Goal: Task Accomplishment & Management: Manage account settings

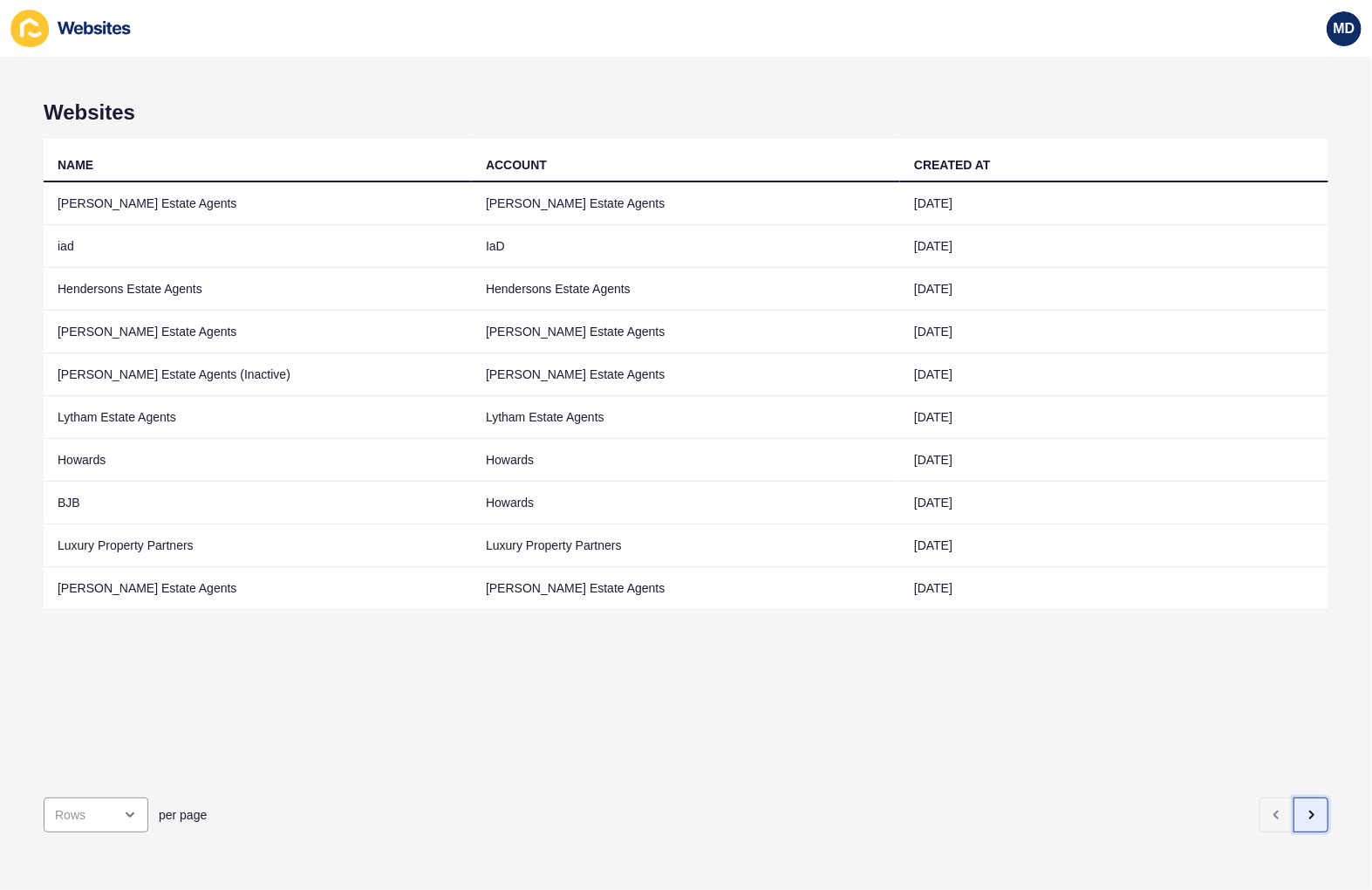
click at [1304, 808] on icon "button" at bounding box center [1310, 814] width 14 height 14
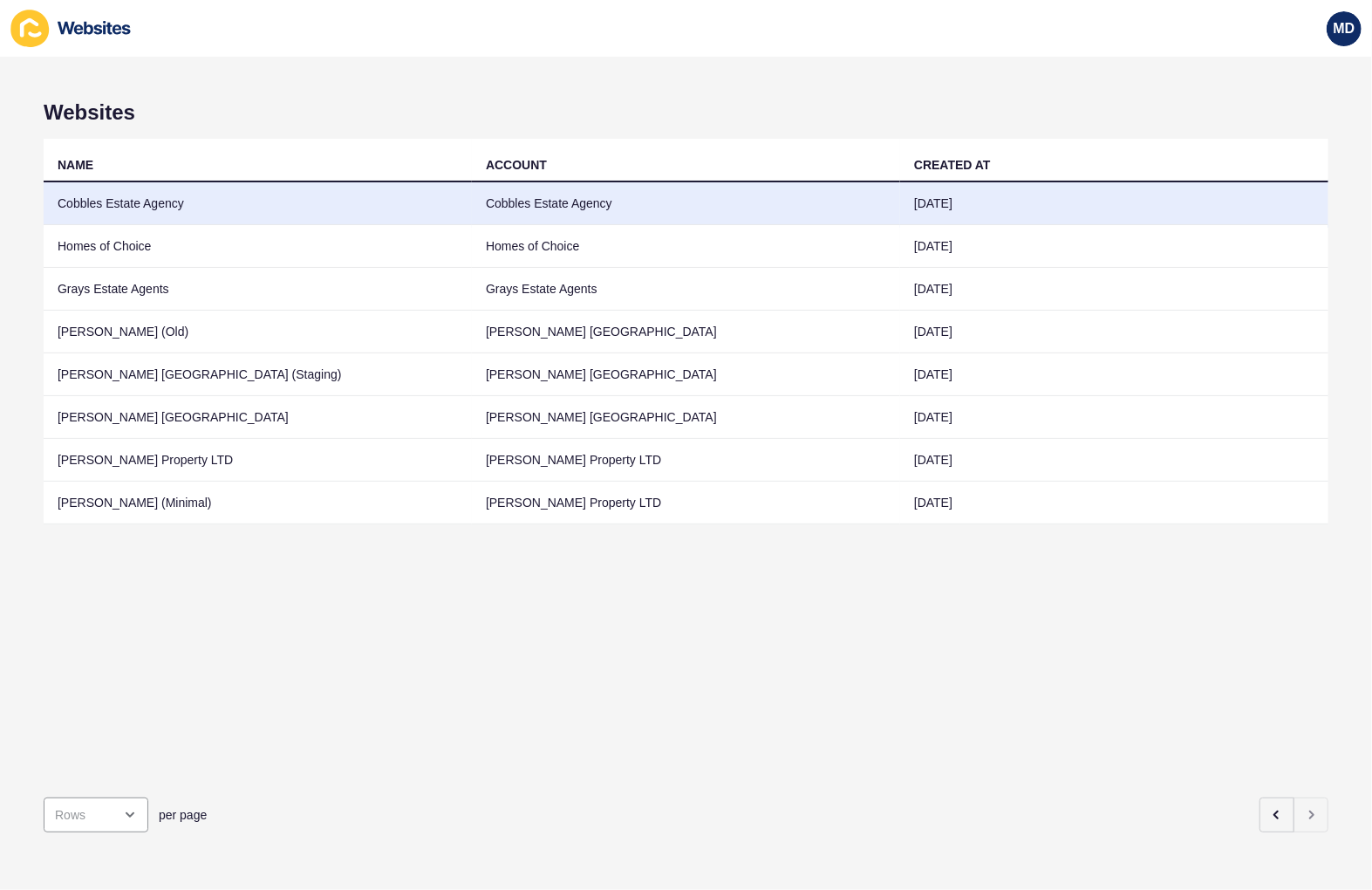
click at [227, 198] on td "Cobbles Estate Agency" at bounding box center [258, 204] width 429 height 43
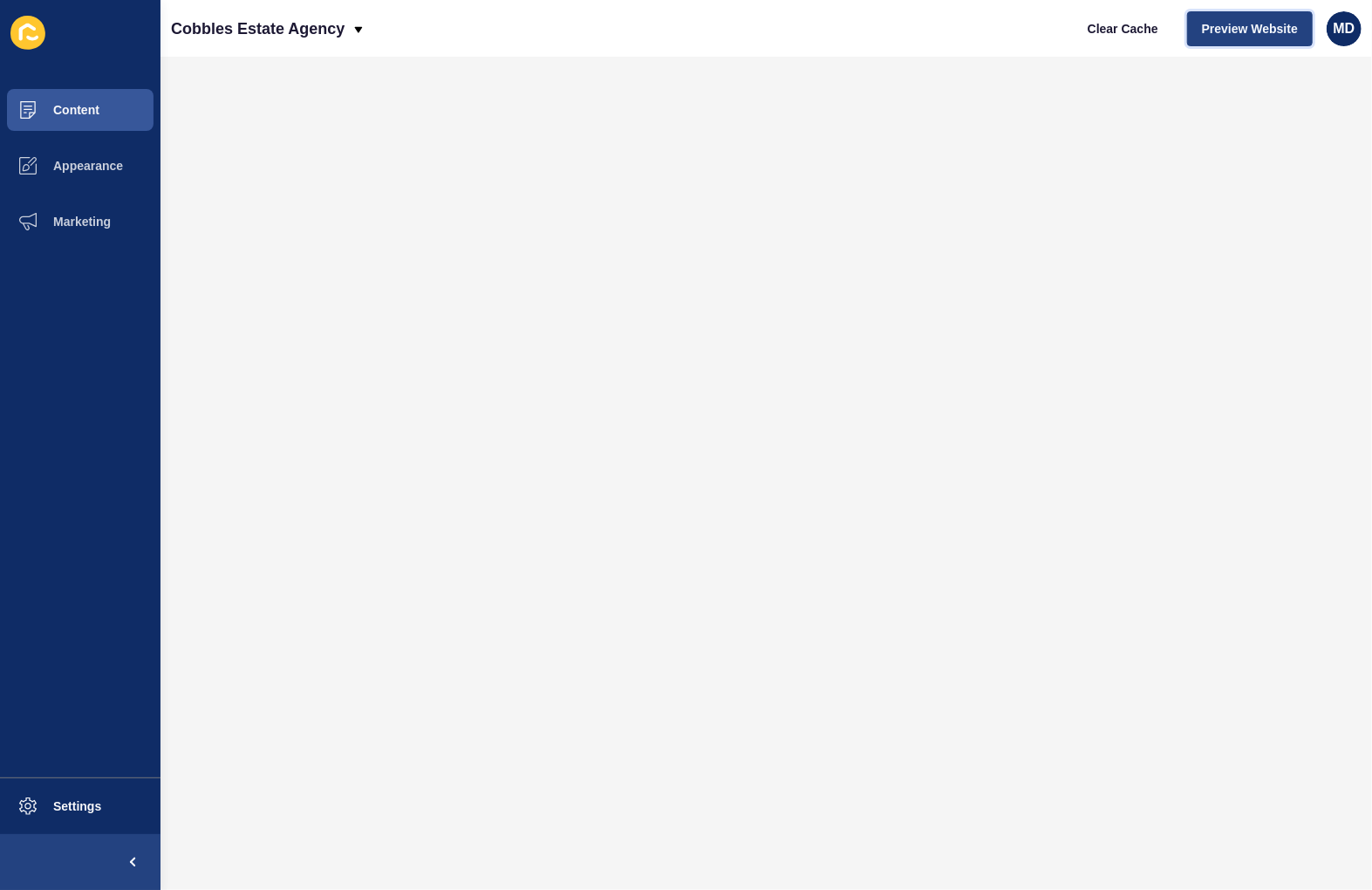
click at [1270, 24] on span "Preview Website" at bounding box center [1250, 28] width 96 height 18
click at [108, 165] on span "Appearance" at bounding box center [60, 165] width 125 height 14
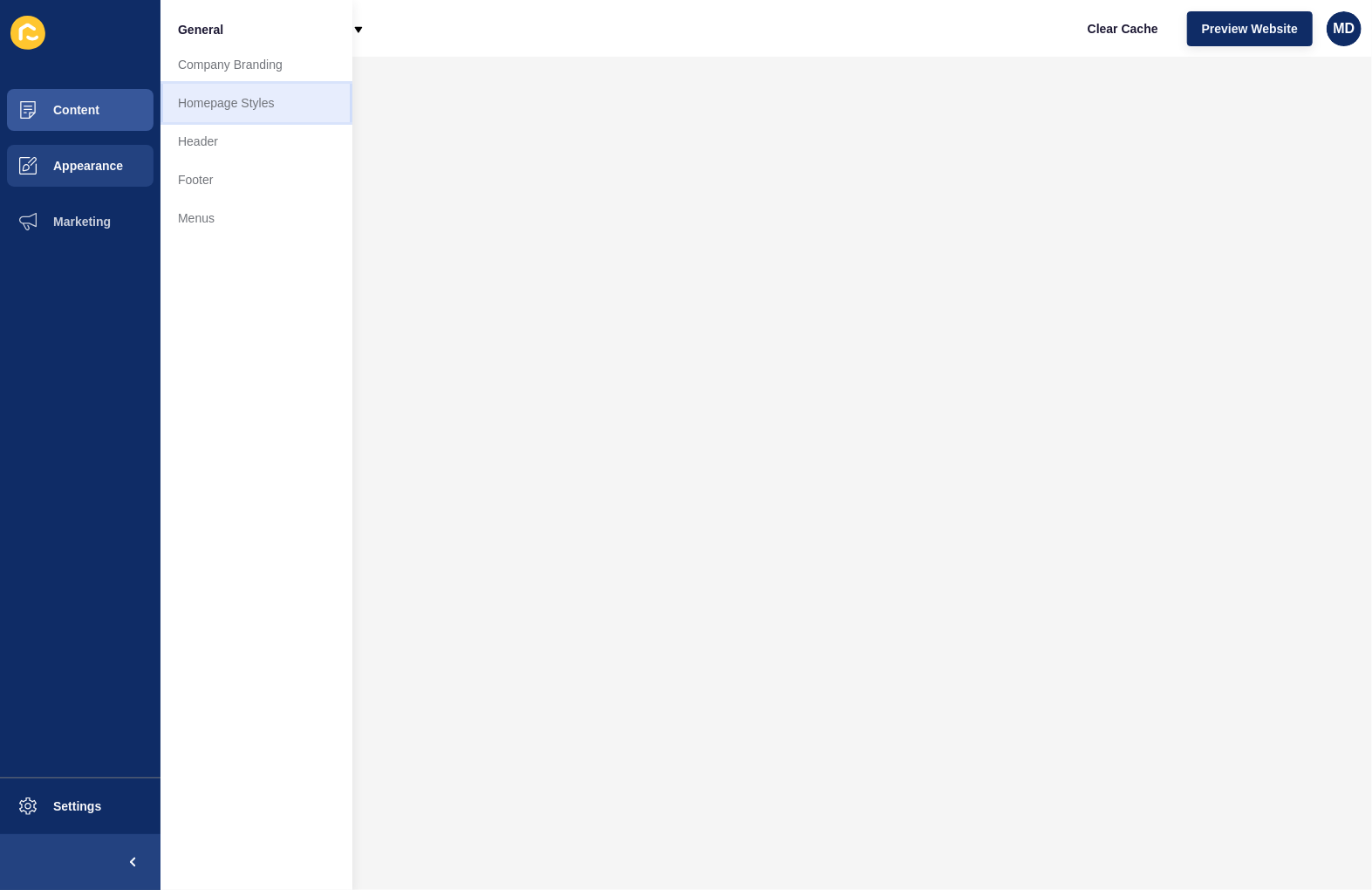
click at [203, 112] on link "Homepage Styles" at bounding box center [256, 103] width 191 height 38
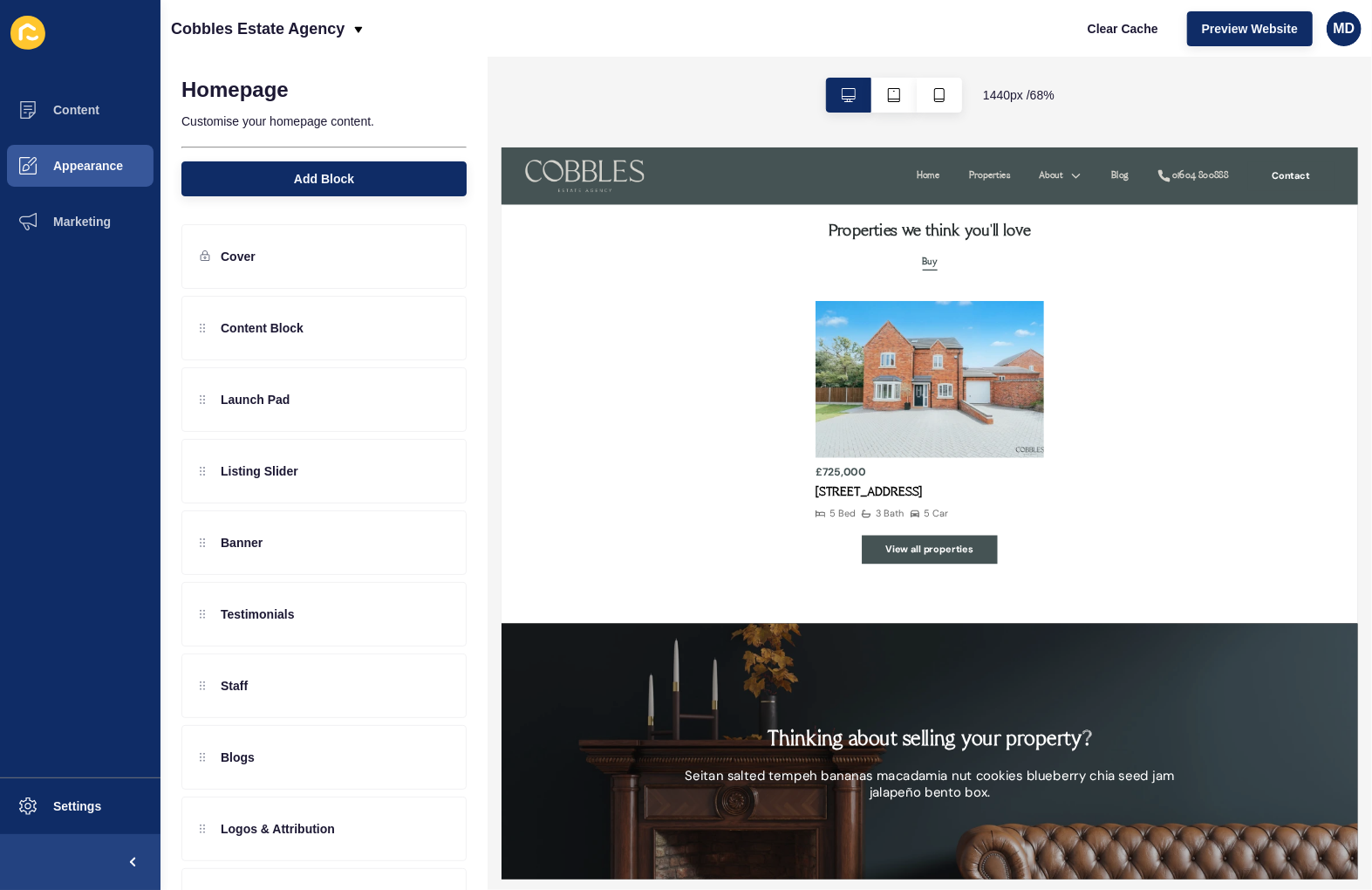
scroll to position [2325, 0]
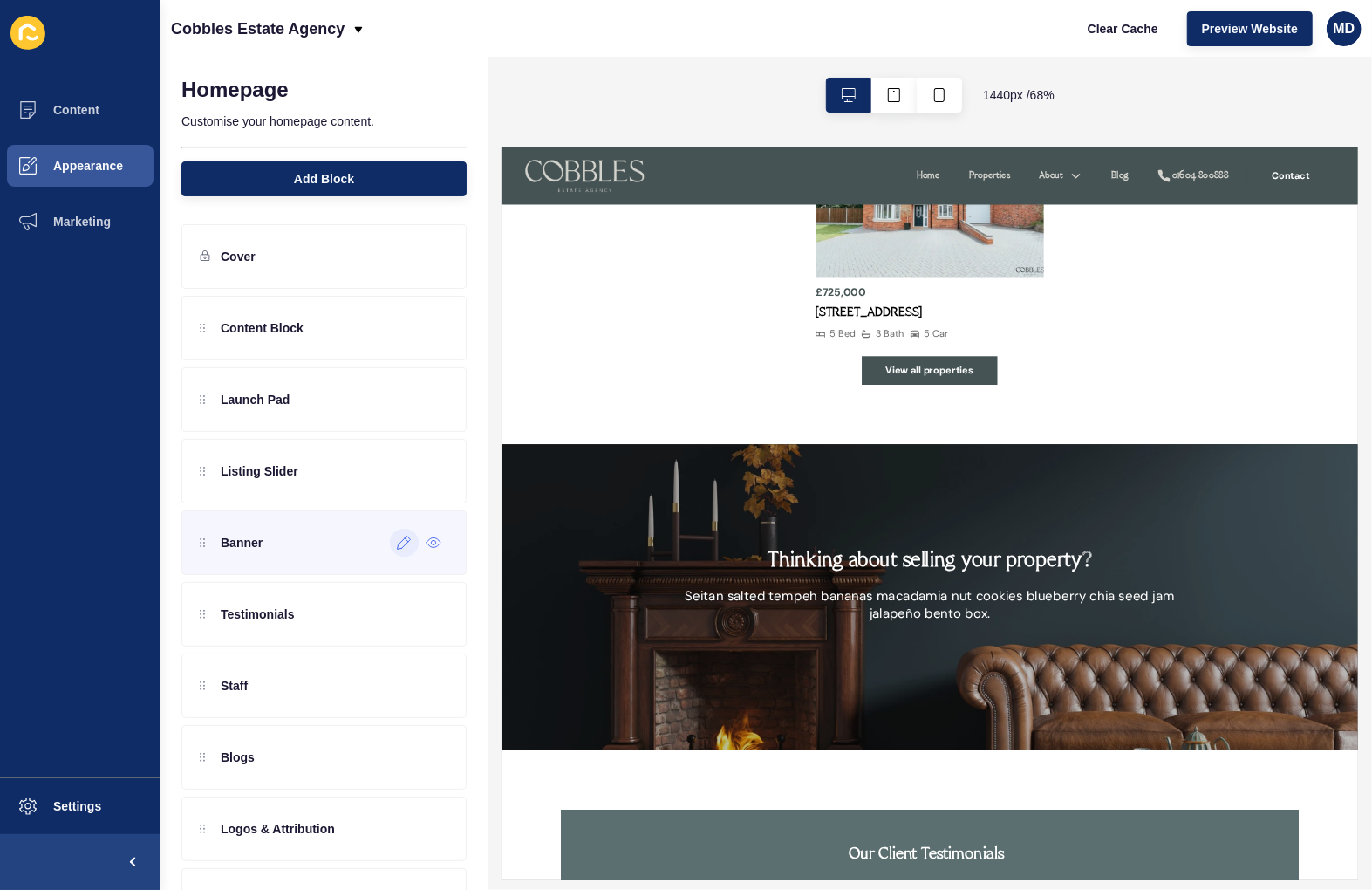
click at [389, 550] on div at bounding box center [403, 543] width 29 height 28
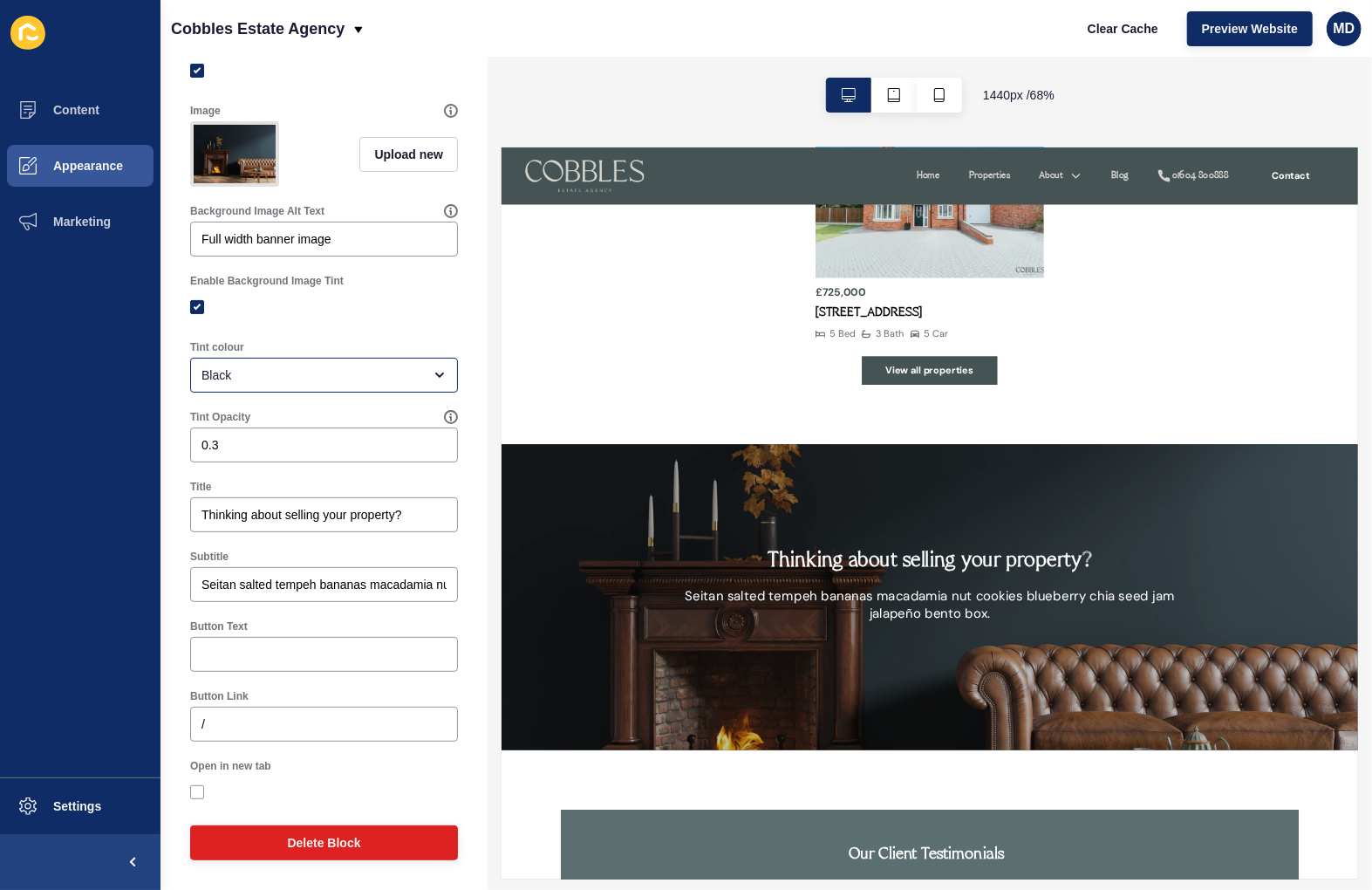
scroll to position [120, 0]
click at [251, 586] on input "Seitan salted tempeh bananas macadamia nut cookies blueberry chia seed jam jala…" at bounding box center [324, 584] width 245 height 18
click at [306, 655] on input "Button Text" at bounding box center [324, 654] width 245 height 18
type input "Contact us"
click at [245, 728] on input "/" at bounding box center [324, 724] width 245 height 18
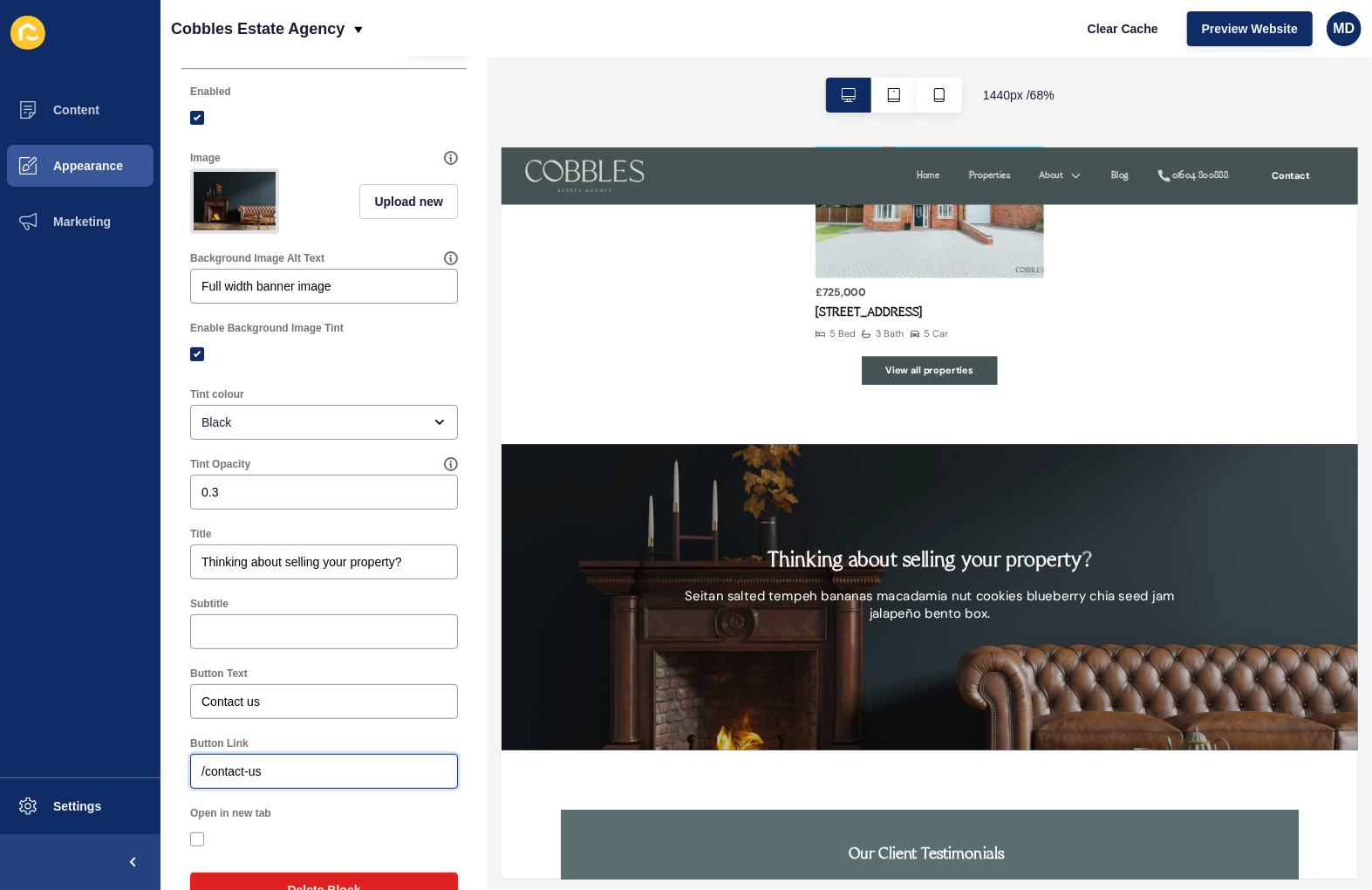
scroll to position [0, 0]
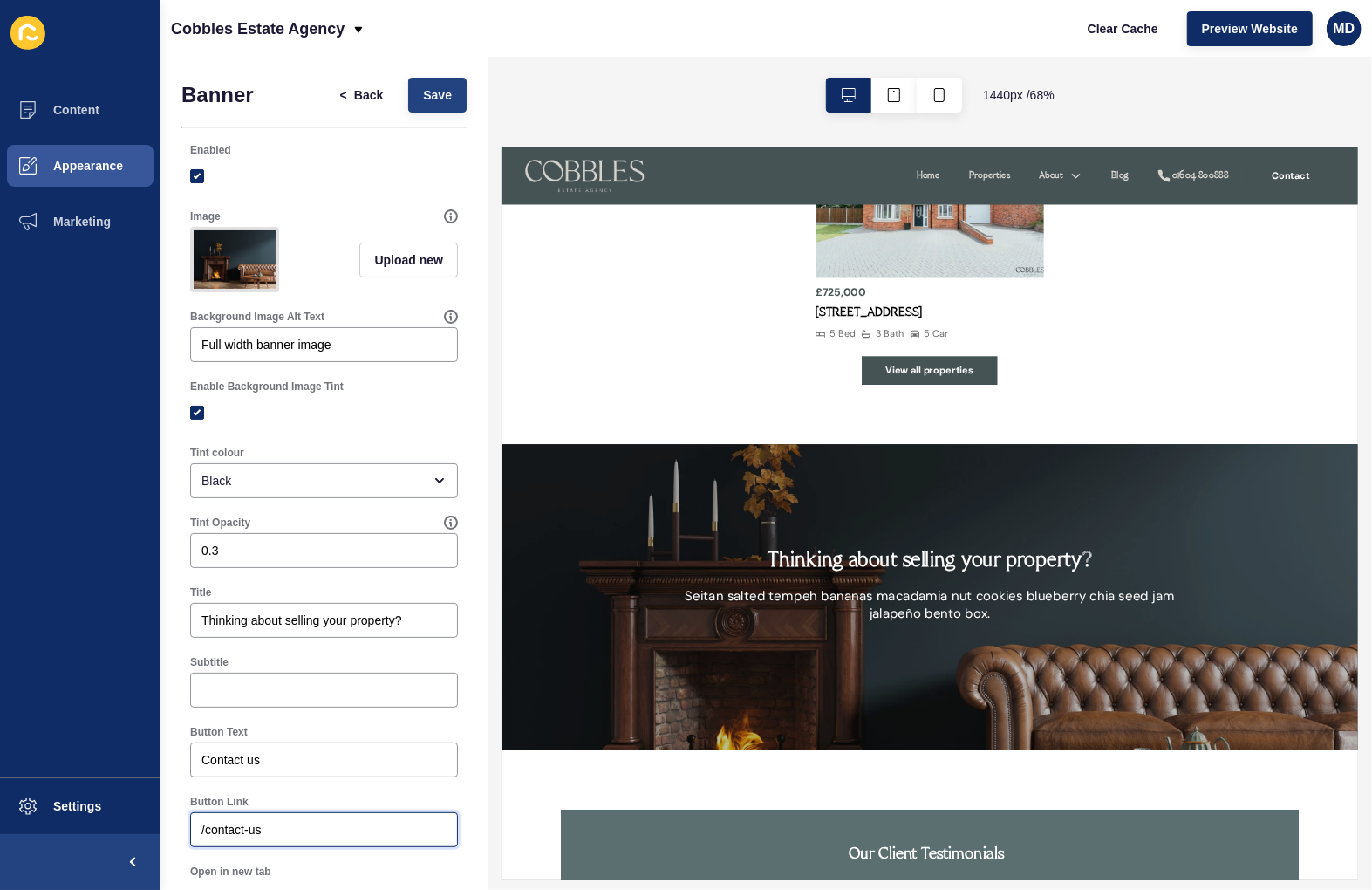
type input "/contact-us"
click at [423, 92] on span "Save" at bounding box center [437, 94] width 29 height 18
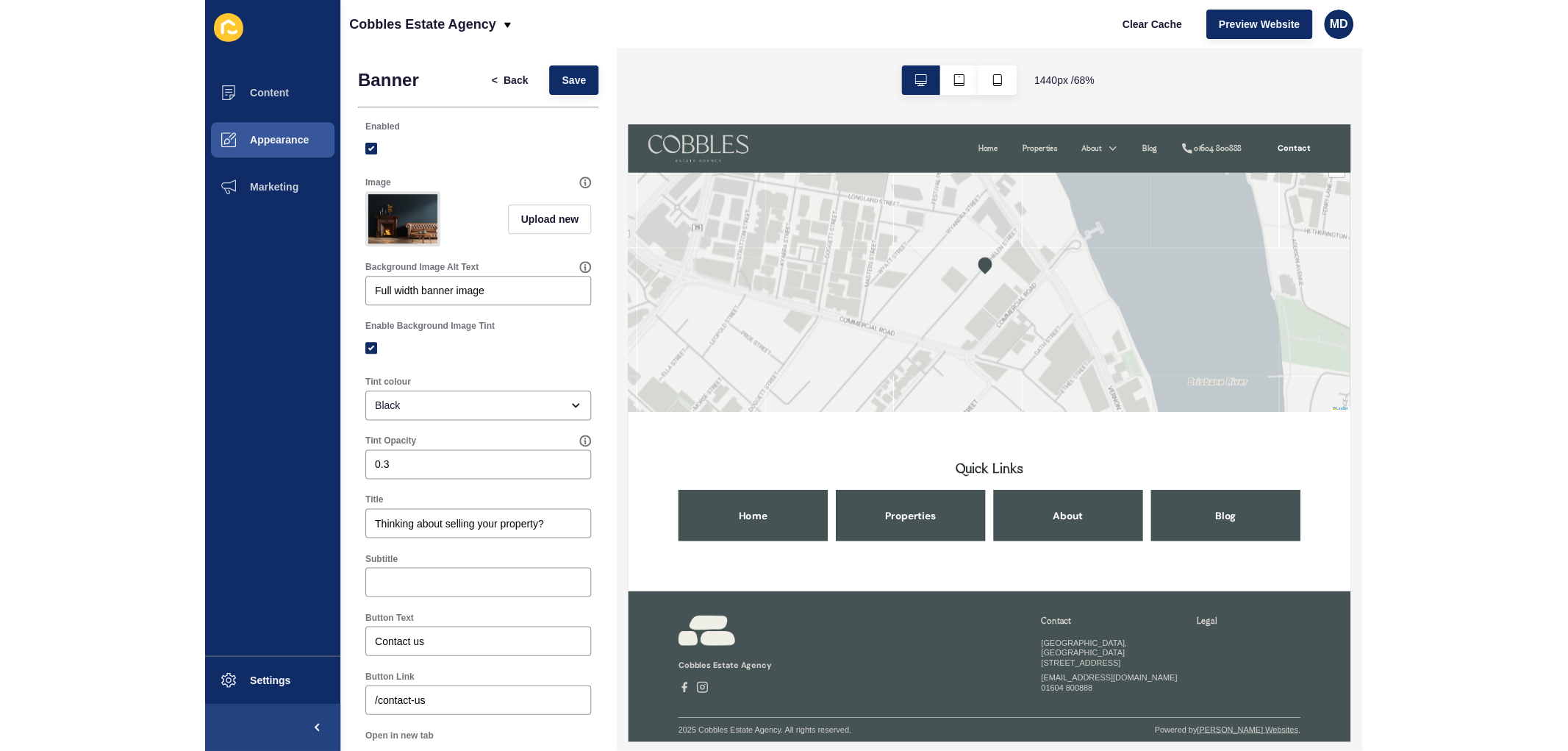
scroll to position [4597, 0]
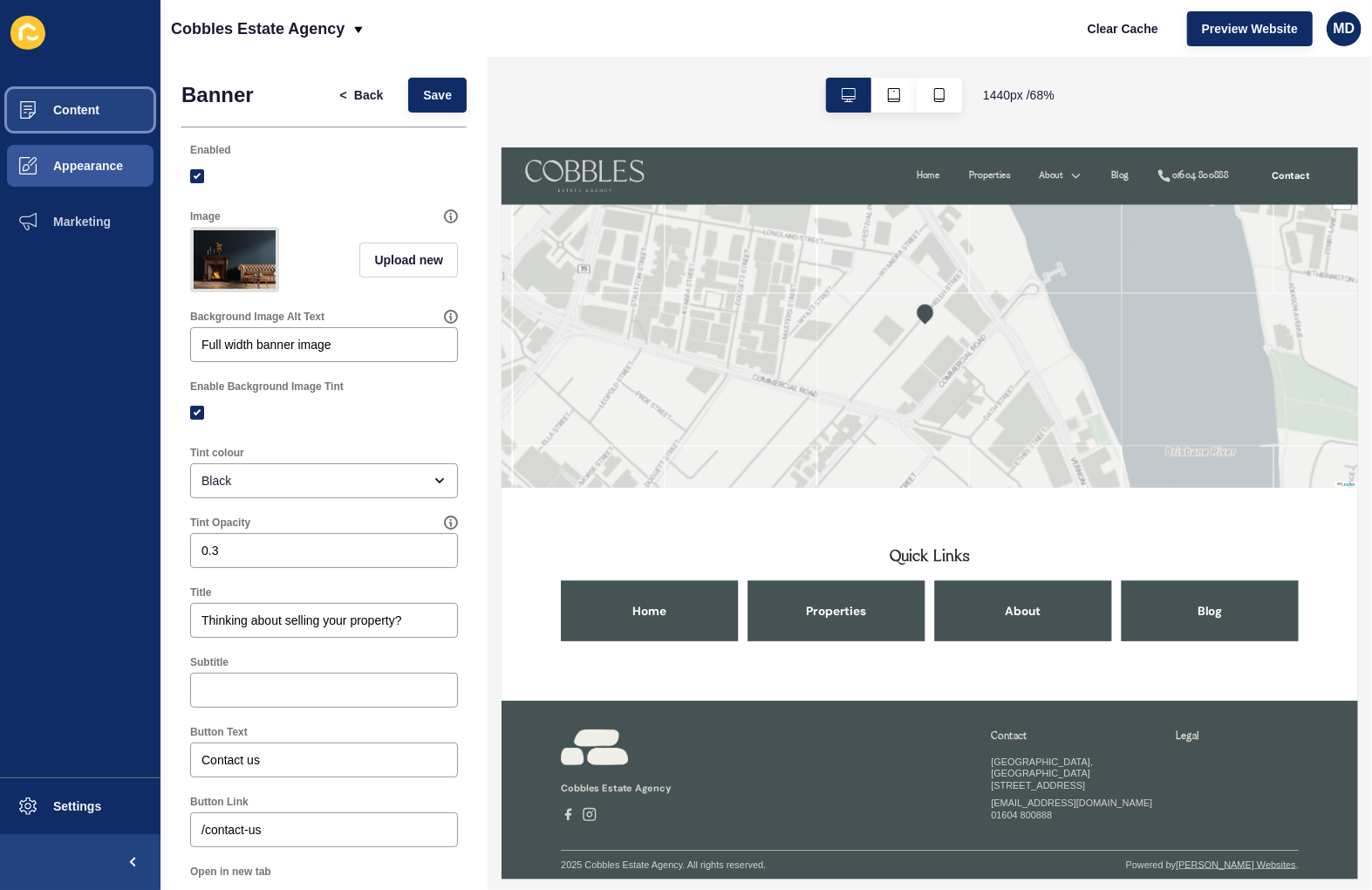
click at [33, 115] on span "Content" at bounding box center [48, 109] width 102 height 14
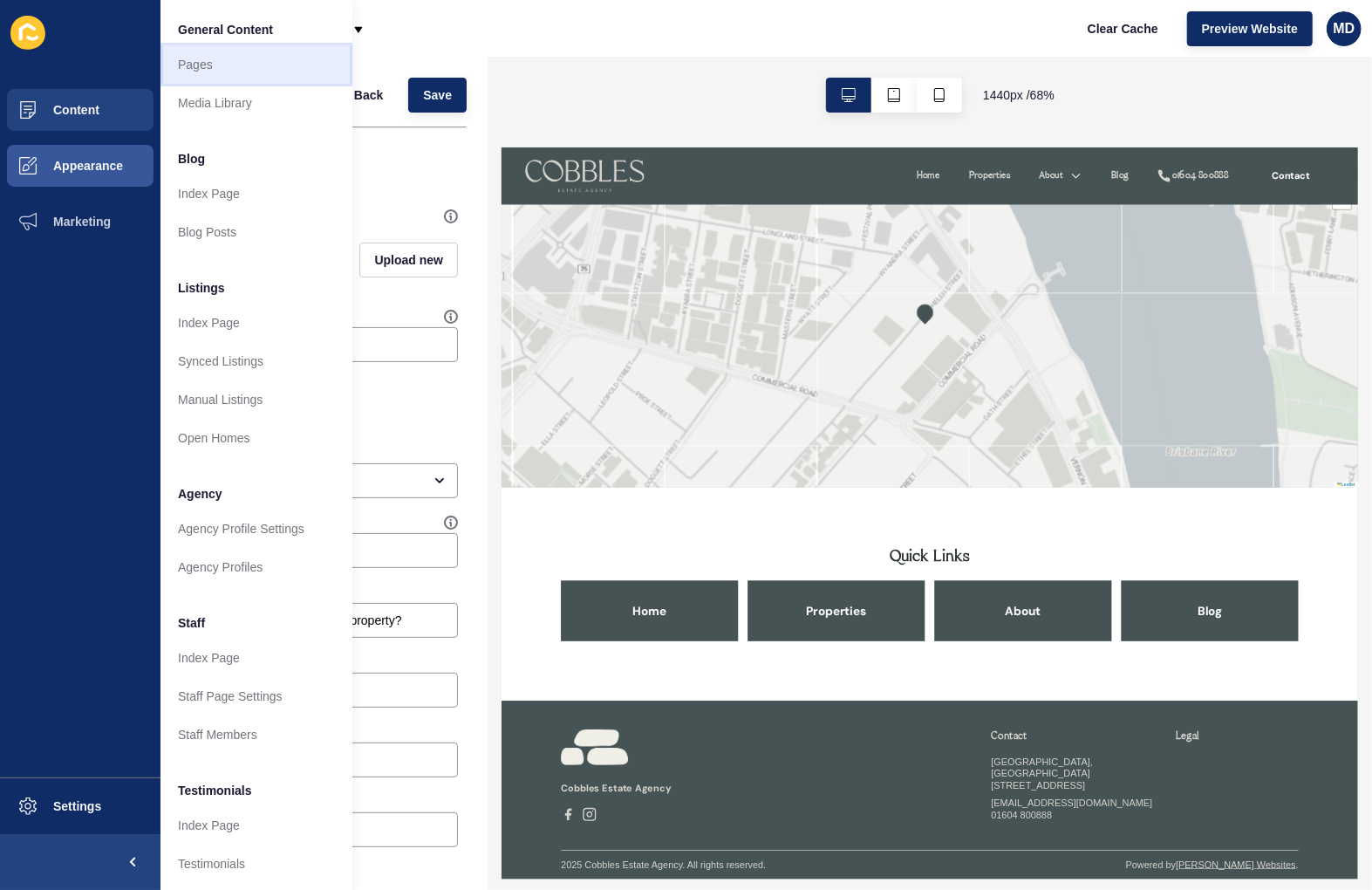
click at [230, 62] on link "Pages" at bounding box center [256, 64] width 191 height 38
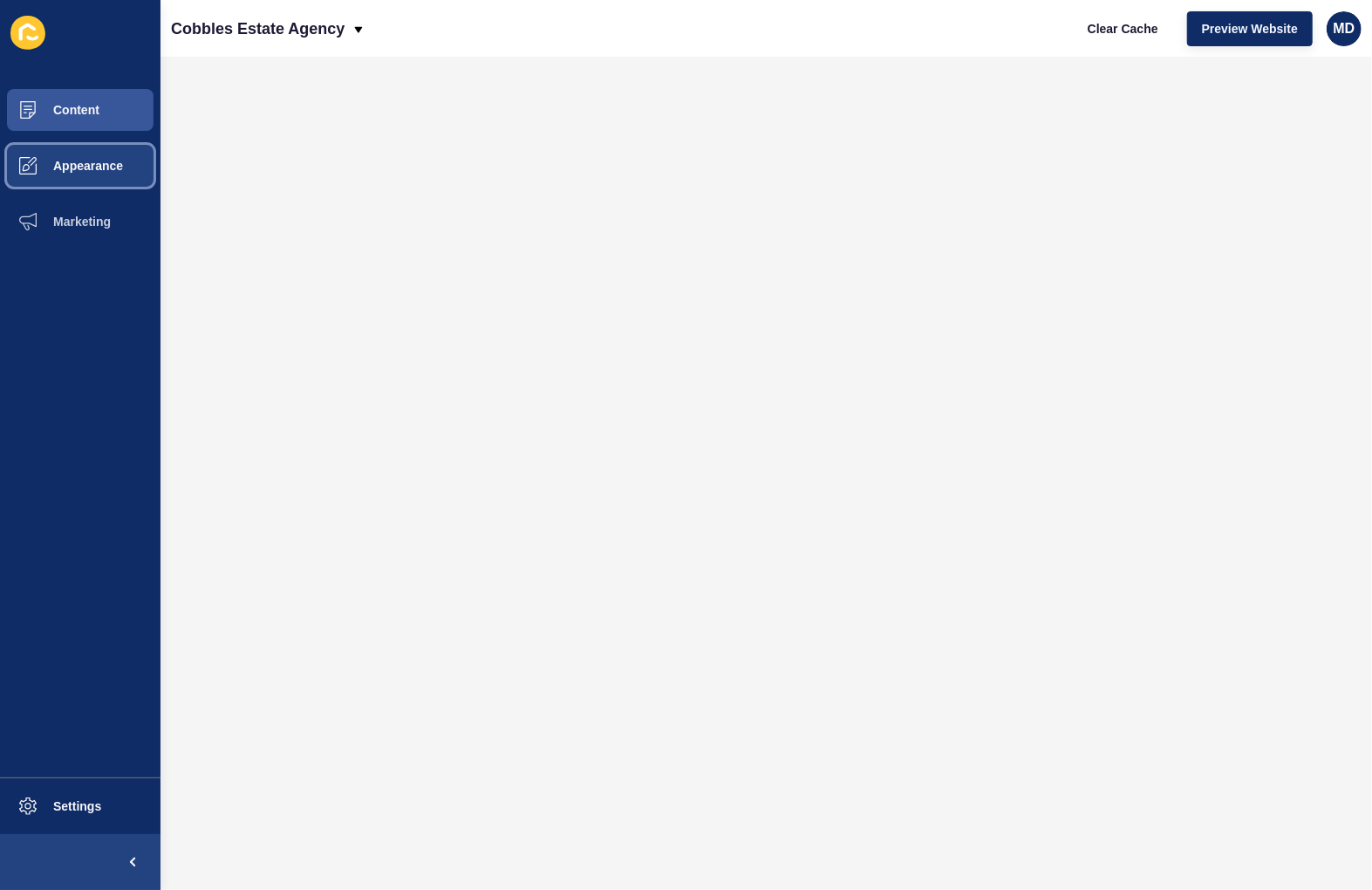
click at [111, 161] on span "Appearance" at bounding box center [60, 165] width 125 height 14
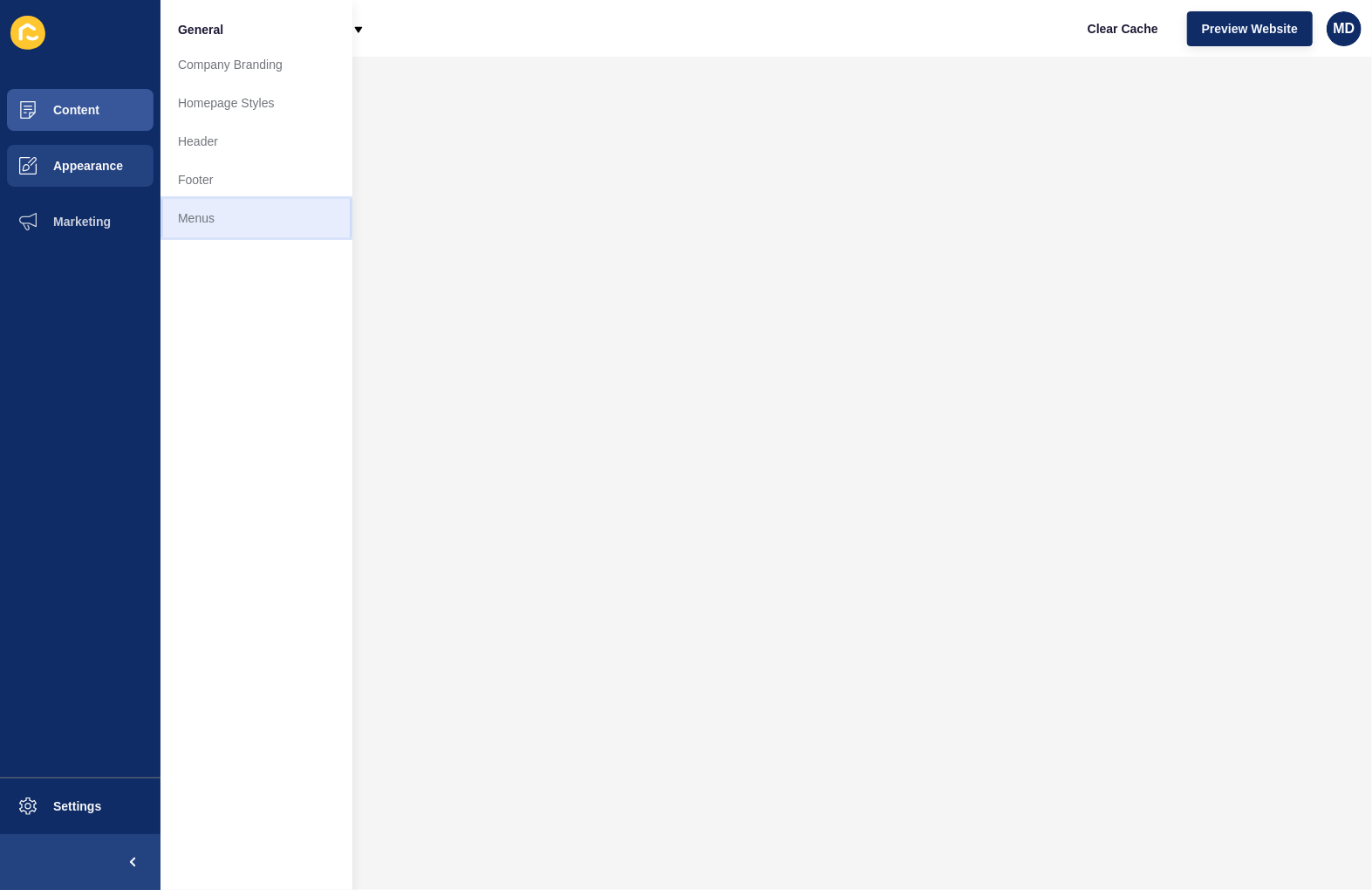
click at [258, 213] on link "Menus" at bounding box center [256, 218] width 191 height 38
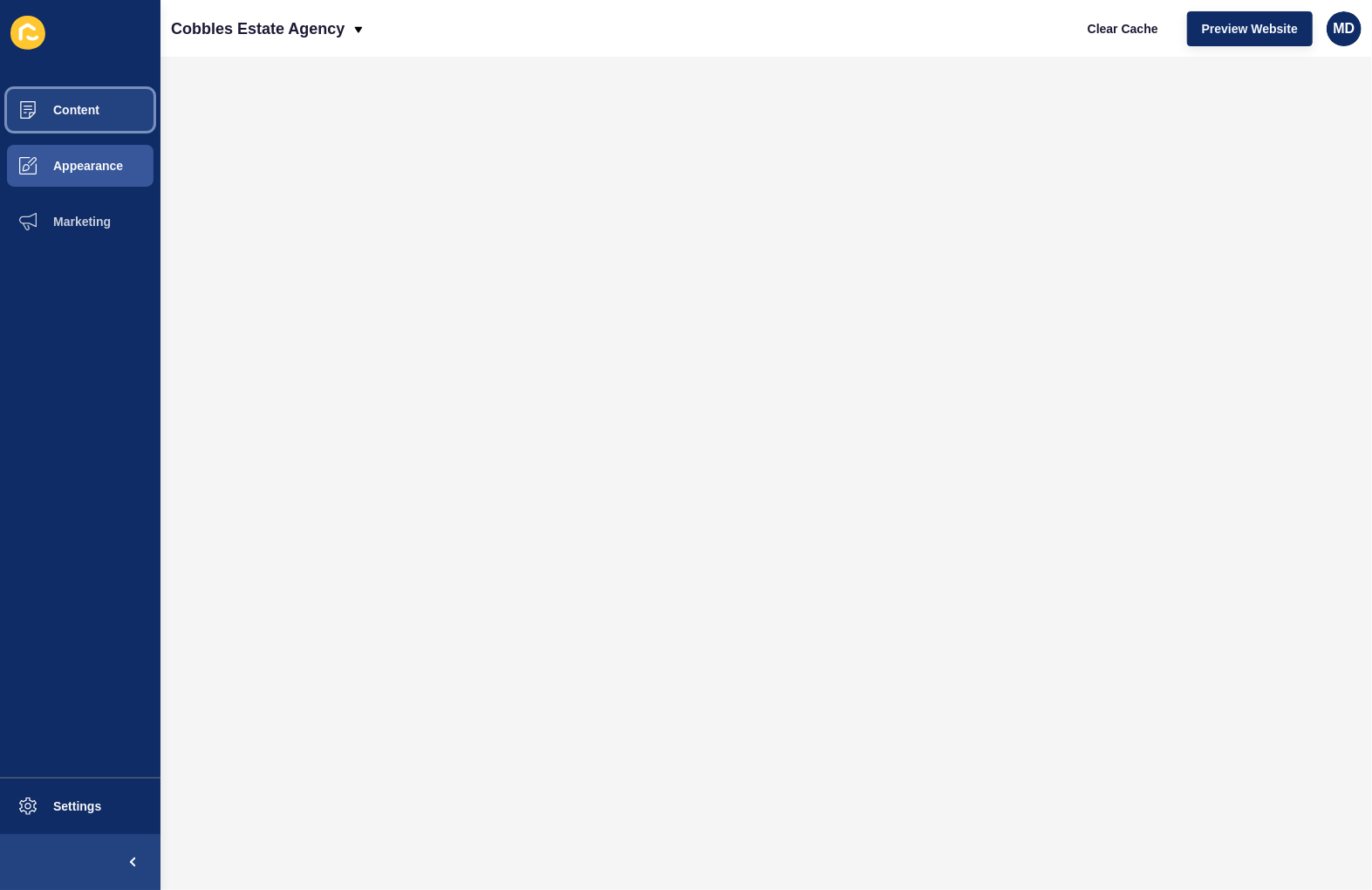
click at [76, 119] on button "Content" at bounding box center [80, 110] width 161 height 56
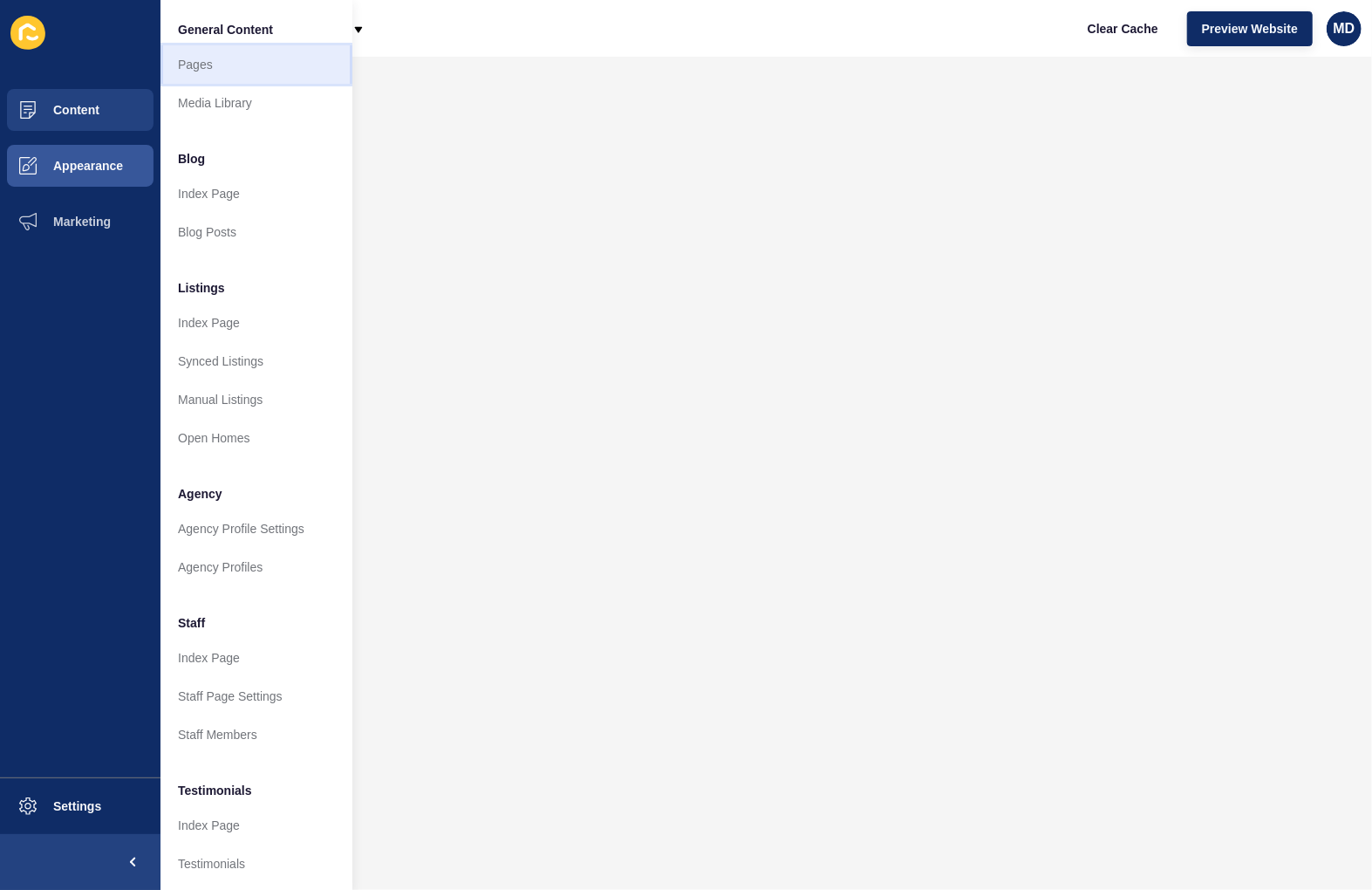
click at [191, 74] on link "Pages" at bounding box center [256, 64] width 191 height 38
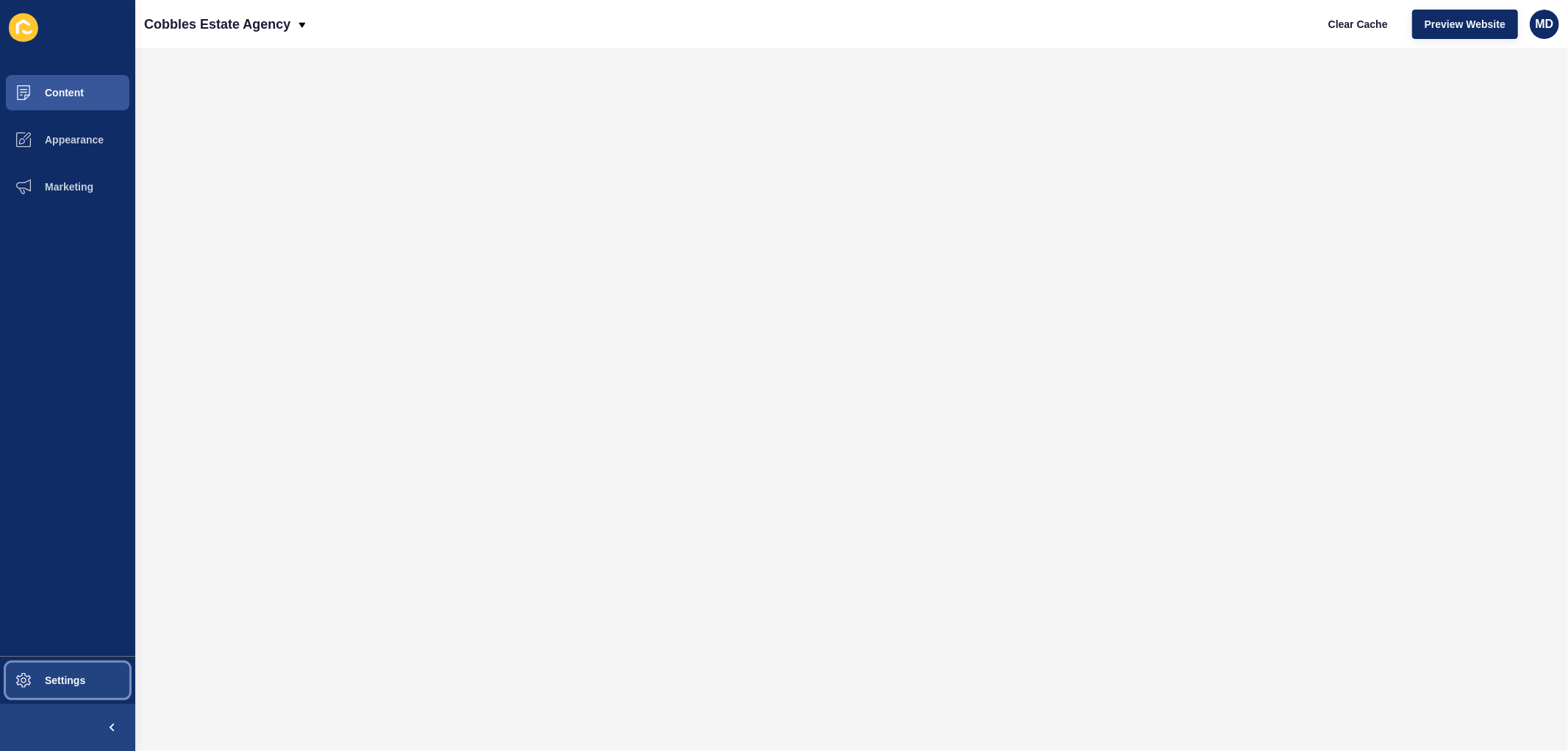
click at [50, 684] on span "Settings" at bounding box center [41, 679] width 87 height 12
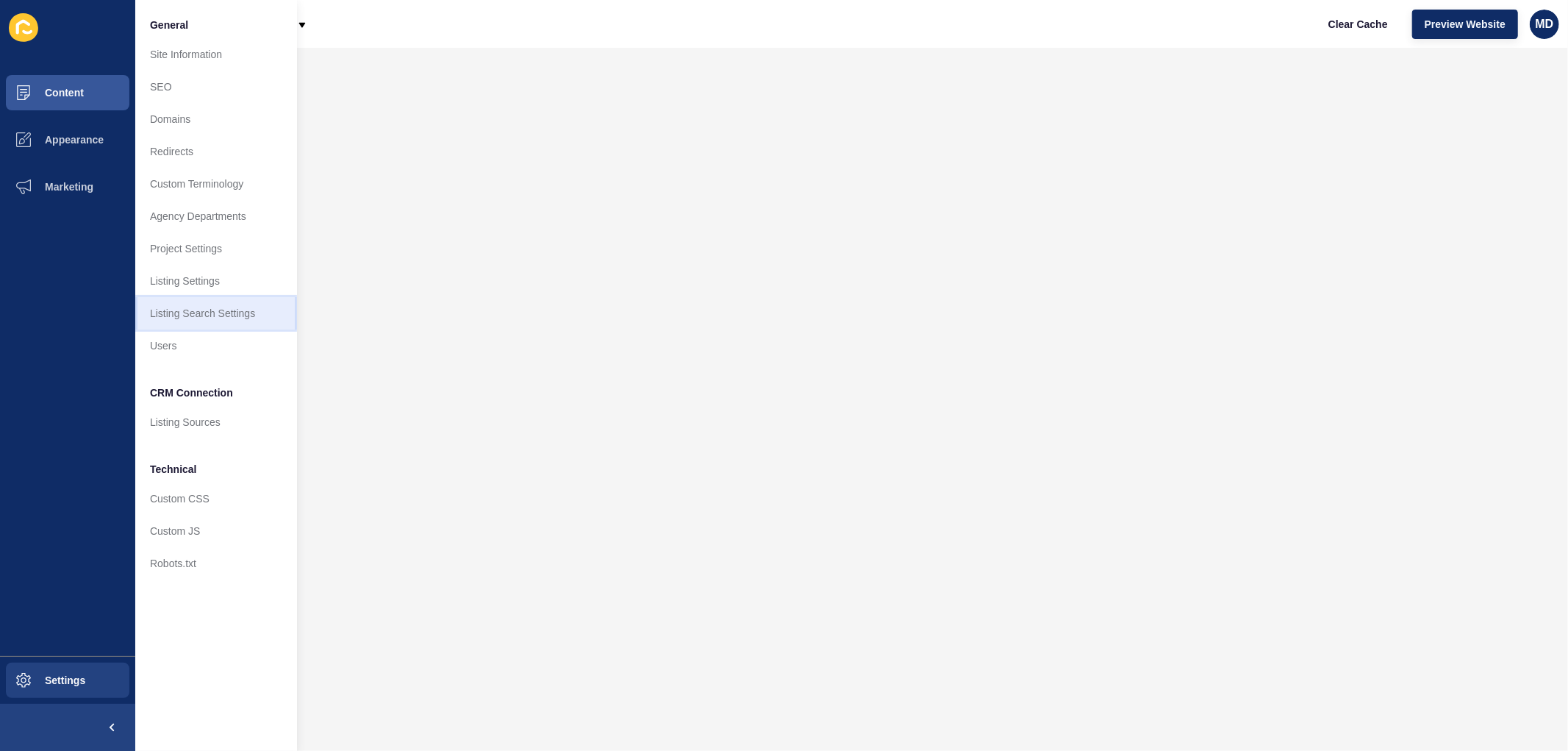
click at [224, 318] on link "Listing Search Settings" at bounding box center [216, 313] width 161 height 32
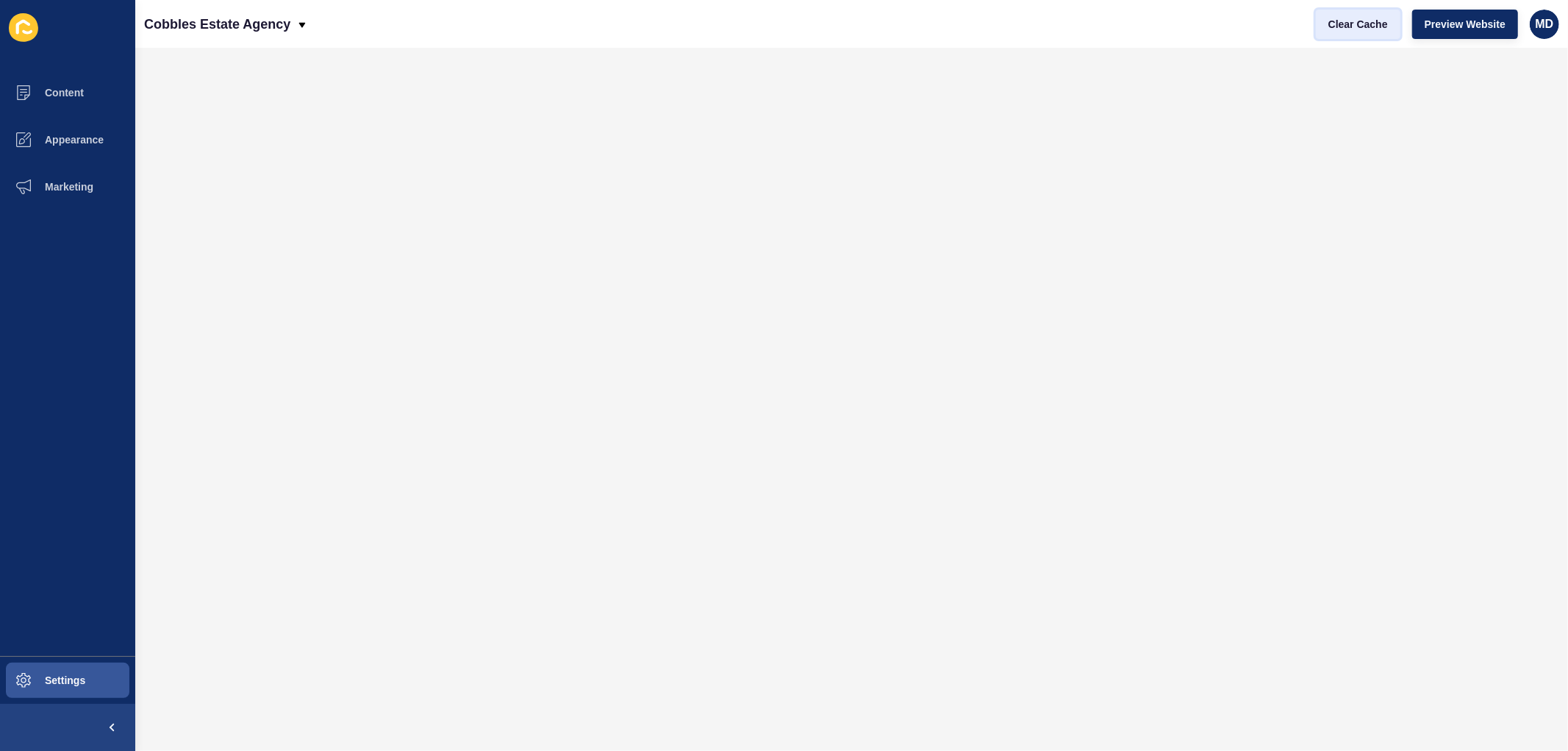
click at [1156, 27] on span "Clear Cache" at bounding box center [1359, 24] width 60 height 15
click at [1156, 20] on span "Clear Cache" at bounding box center [1359, 24] width 60 height 15
click at [1156, 35] on button "Clear Cache" at bounding box center [1358, 24] width 84 height 29
click at [1156, 31] on span "Preview Website" at bounding box center [1465, 24] width 81 height 15
click at [173, 28] on p "Cobbles Estate Agency" at bounding box center [217, 24] width 146 height 37
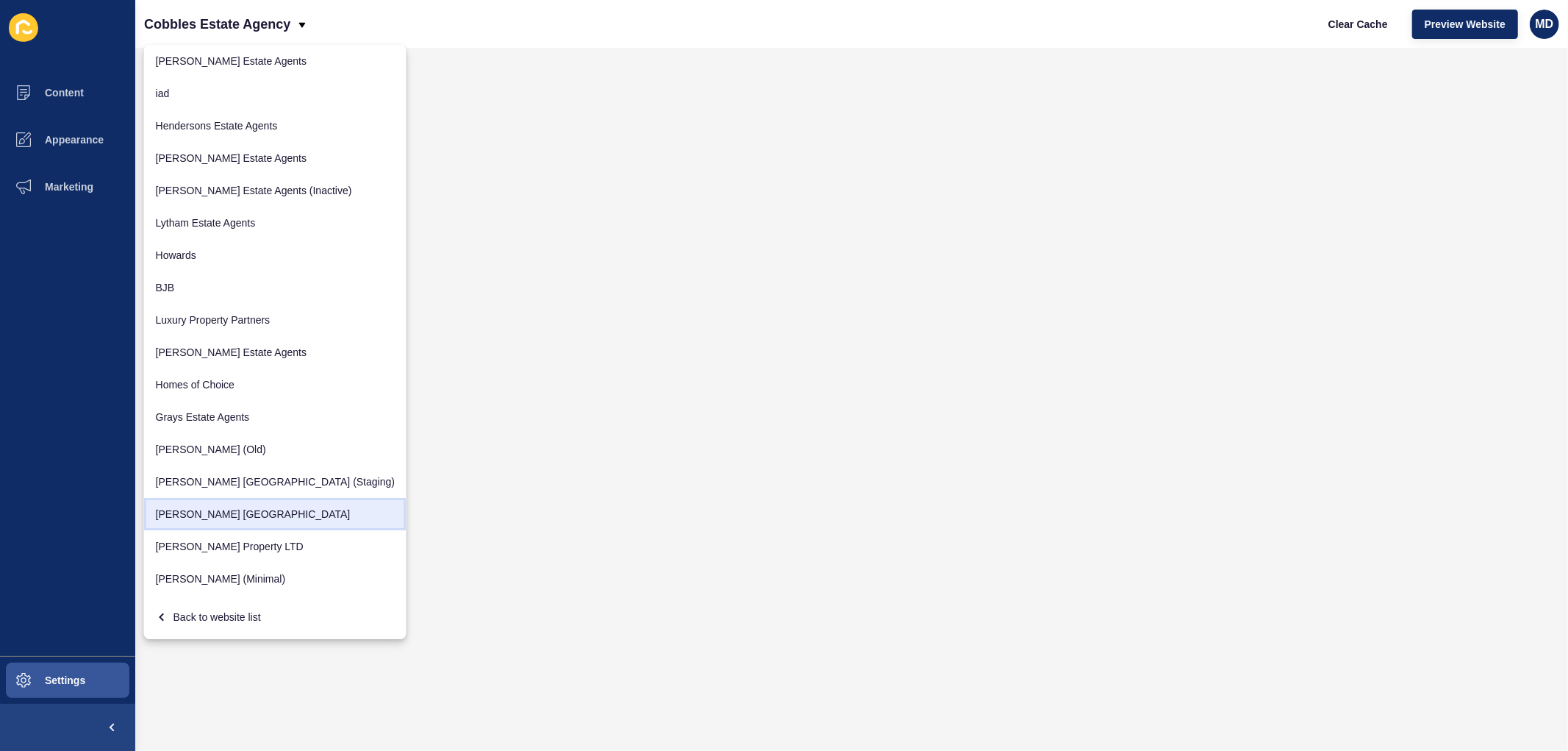
click at [217, 524] on link "[PERSON_NAME] [GEOGRAPHIC_DATA]" at bounding box center [275, 513] width 262 height 32
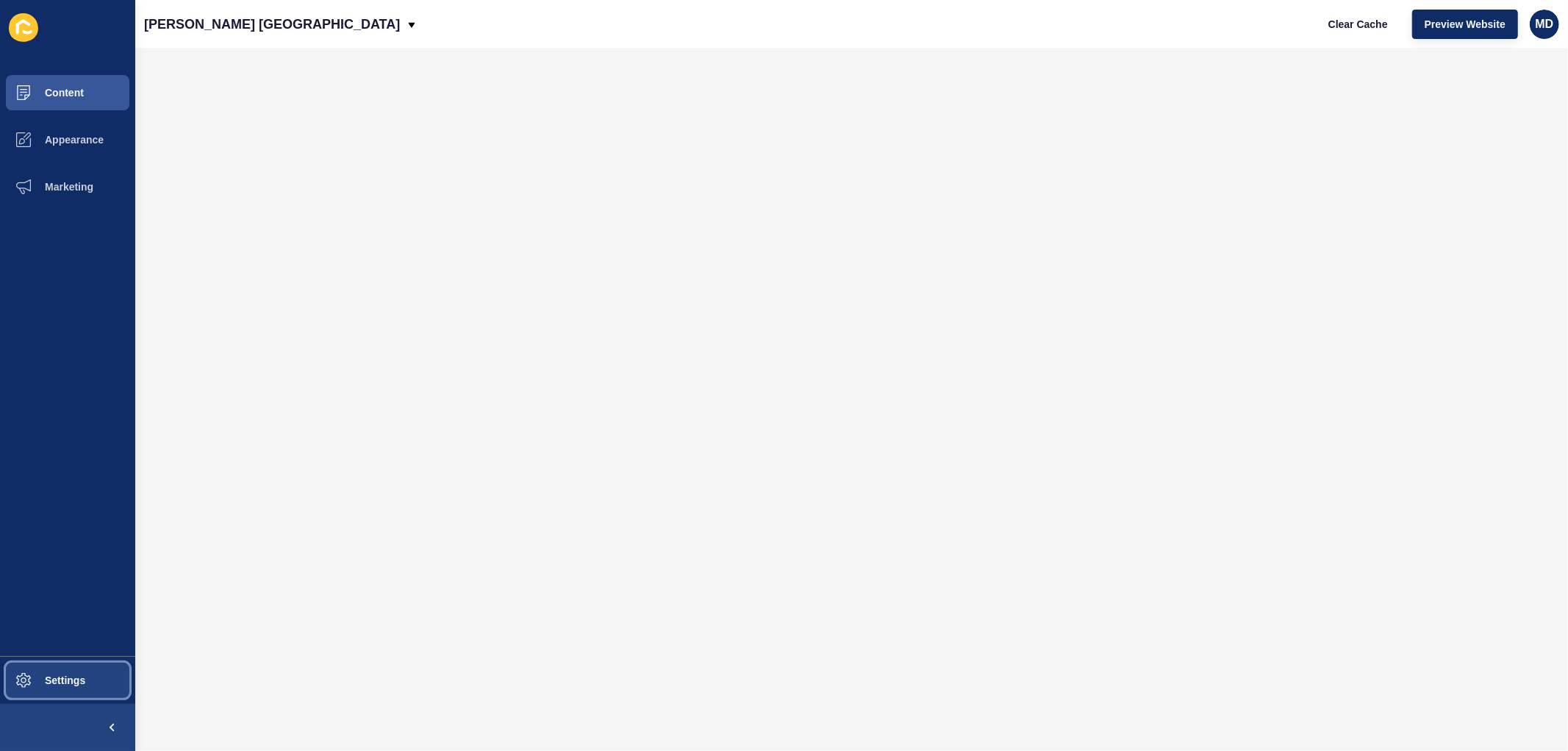
click at [61, 666] on button "Settings" at bounding box center [68, 680] width 135 height 47
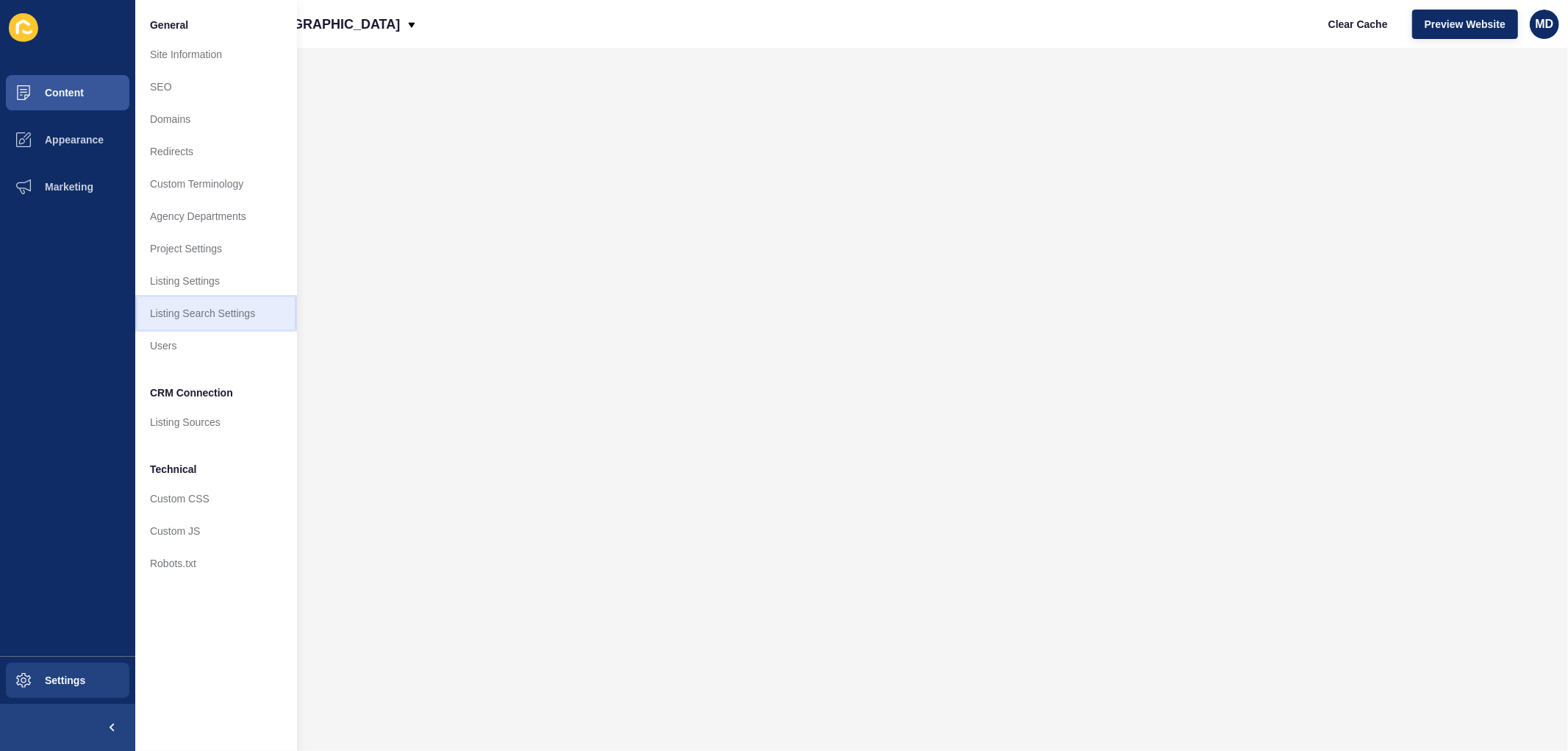
click at [228, 313] on link "Listing Search Settings" at bounding box center [216, 313] width 161 height 32
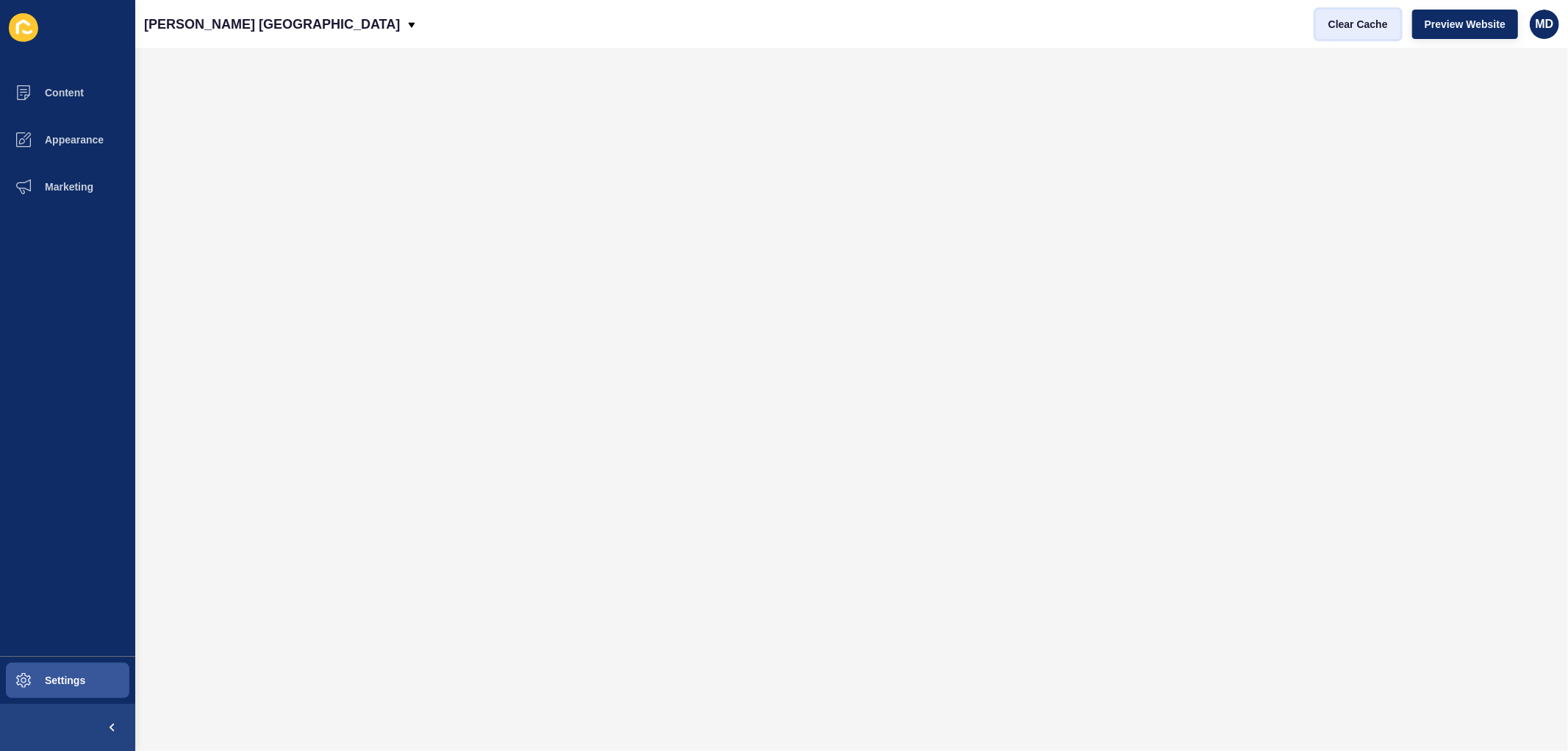
click at [1156, 25] on span "Clear Cache" at bounding box center [1359, 24] width 60 height 15
